Goal: Complete application form

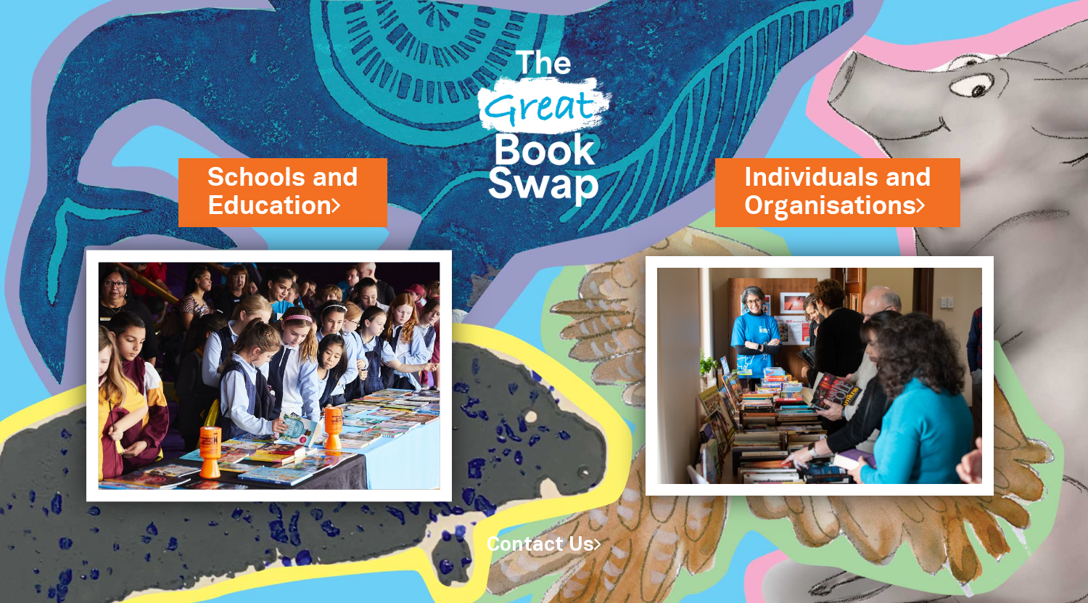
click at [269, 411] on img at bounding box center [268, 376] width 365 height 252
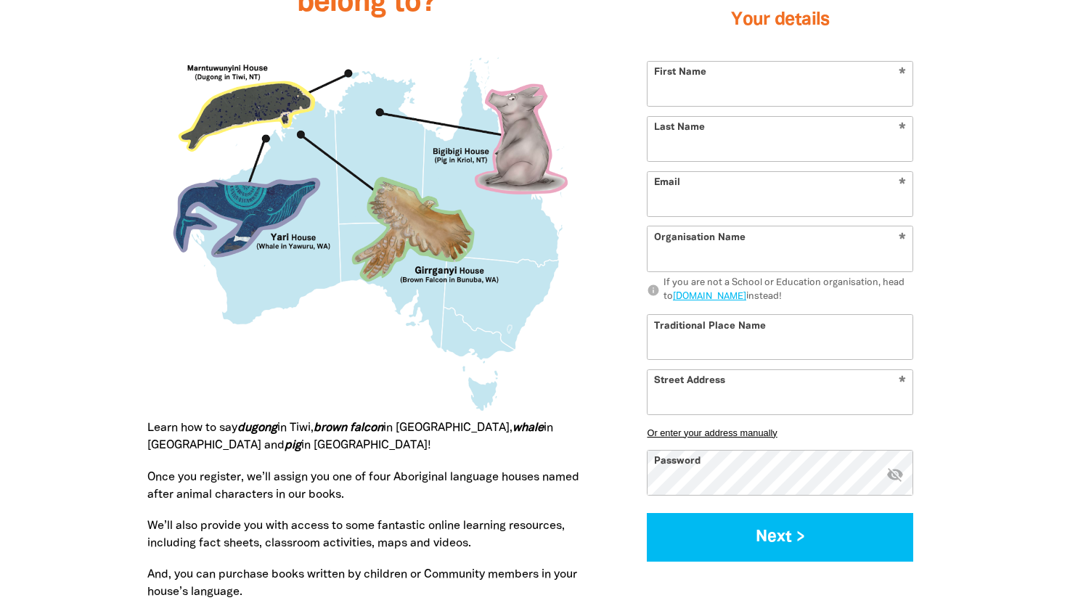
scroll to position [1408, 0]
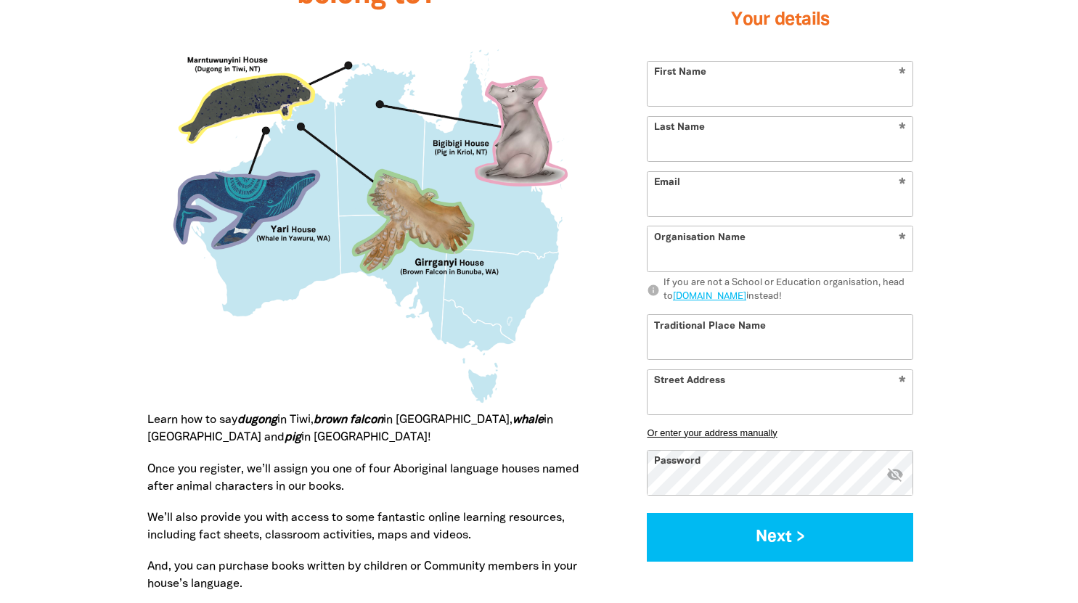
click at [883, 86] on input "First Name" at bounding box center [779, 84] width 265 height 44
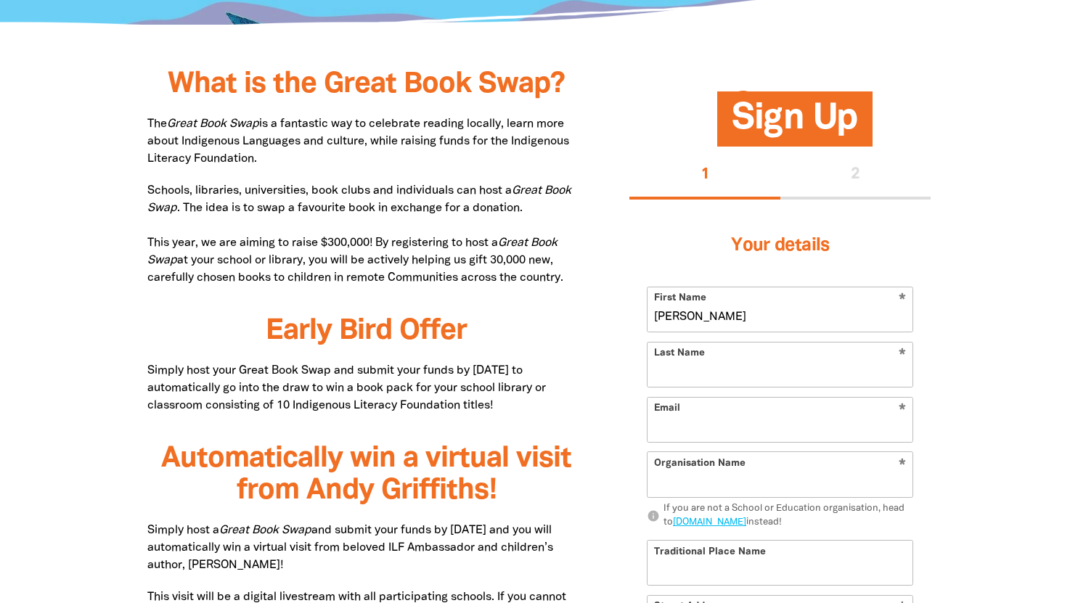
scroll to position [704, 0]
type input "[PERSON_NAME]"
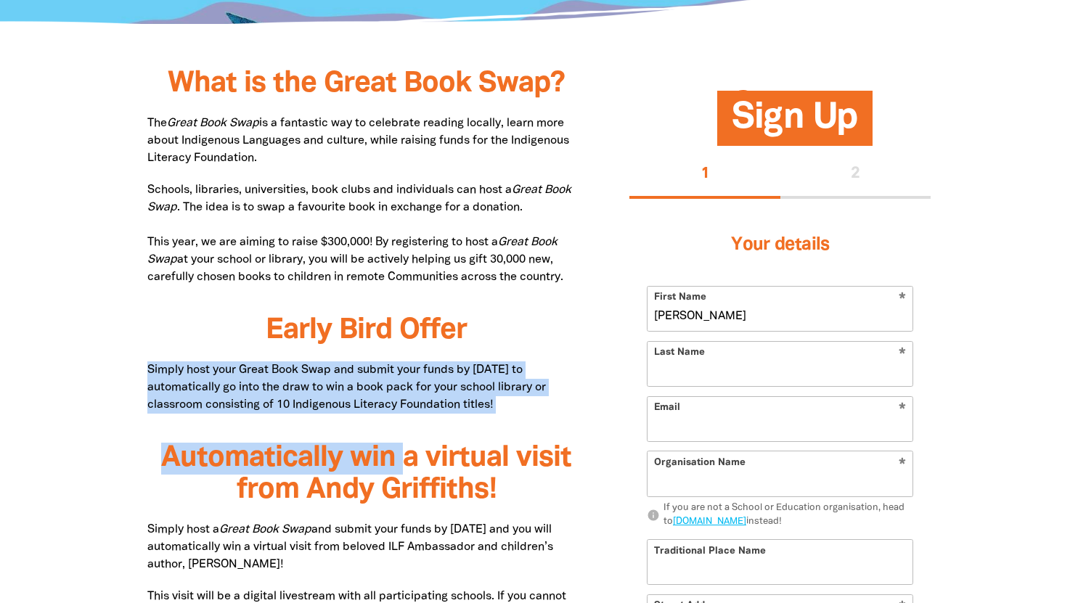
drag, startPoint x: 145, startPoint y: 371, endPoint x: 403, endPoint y: 418, distance: 261.9
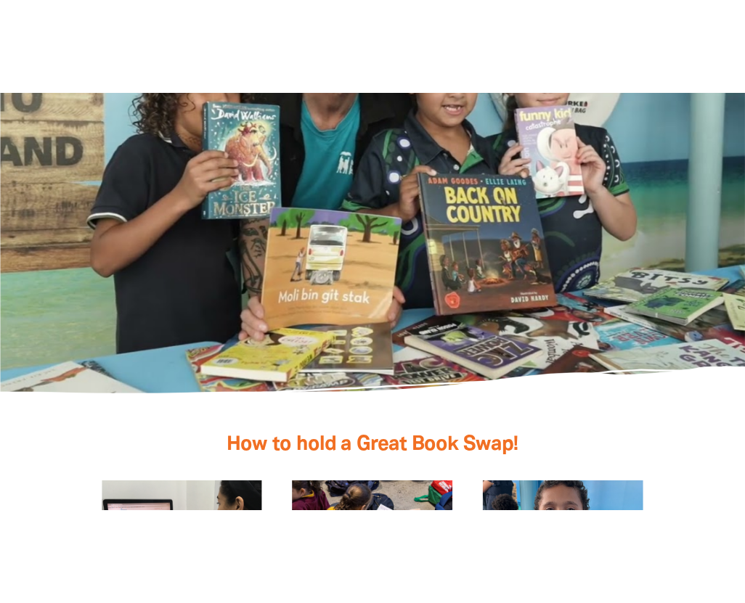
scroll to position [3048, 0]
